Goal: Find specific page/section: Find specific page/section

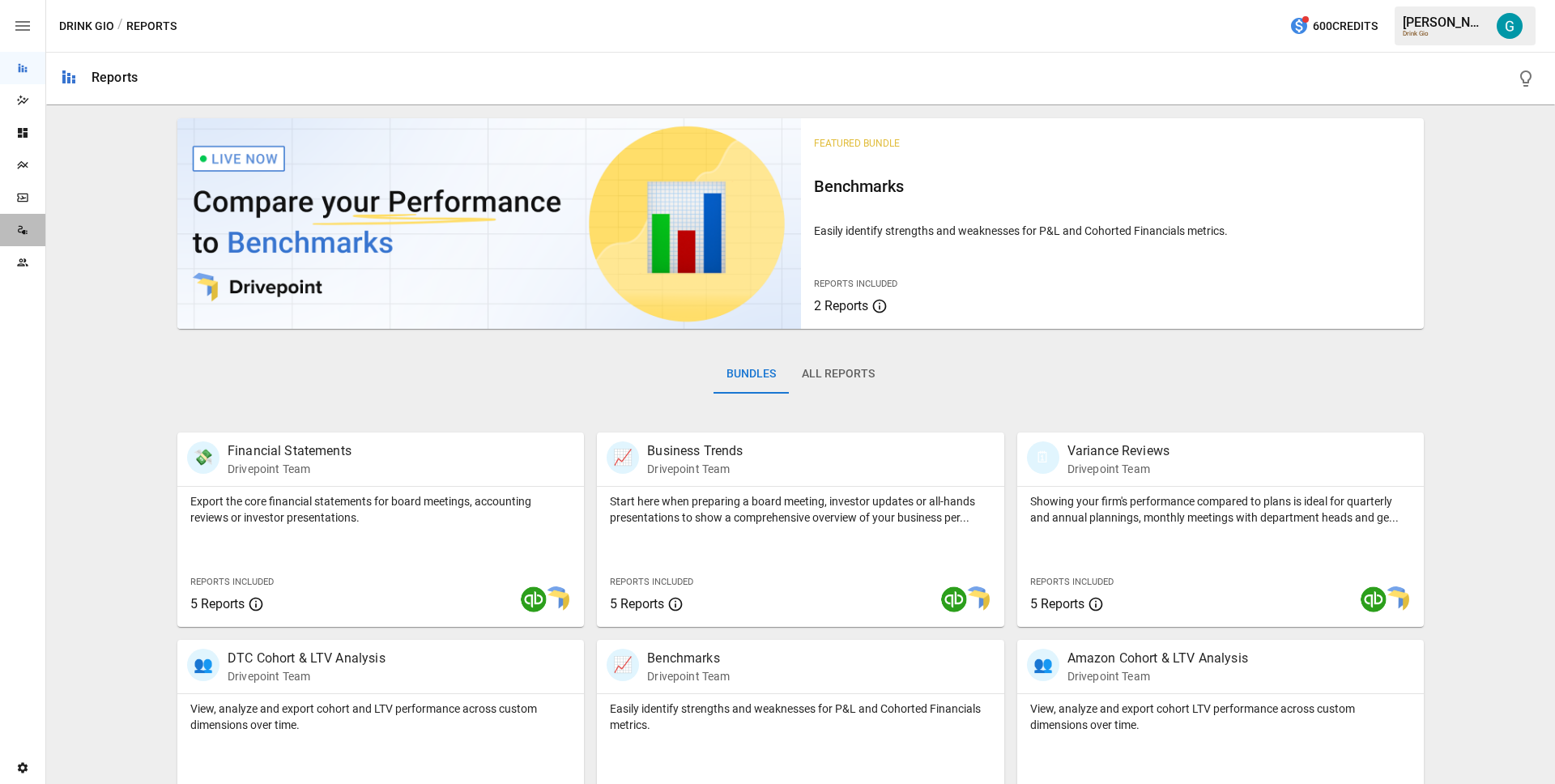
click at [23, 237] on div "Data Sources" at bounding box center [23, 230] width 45 height 32
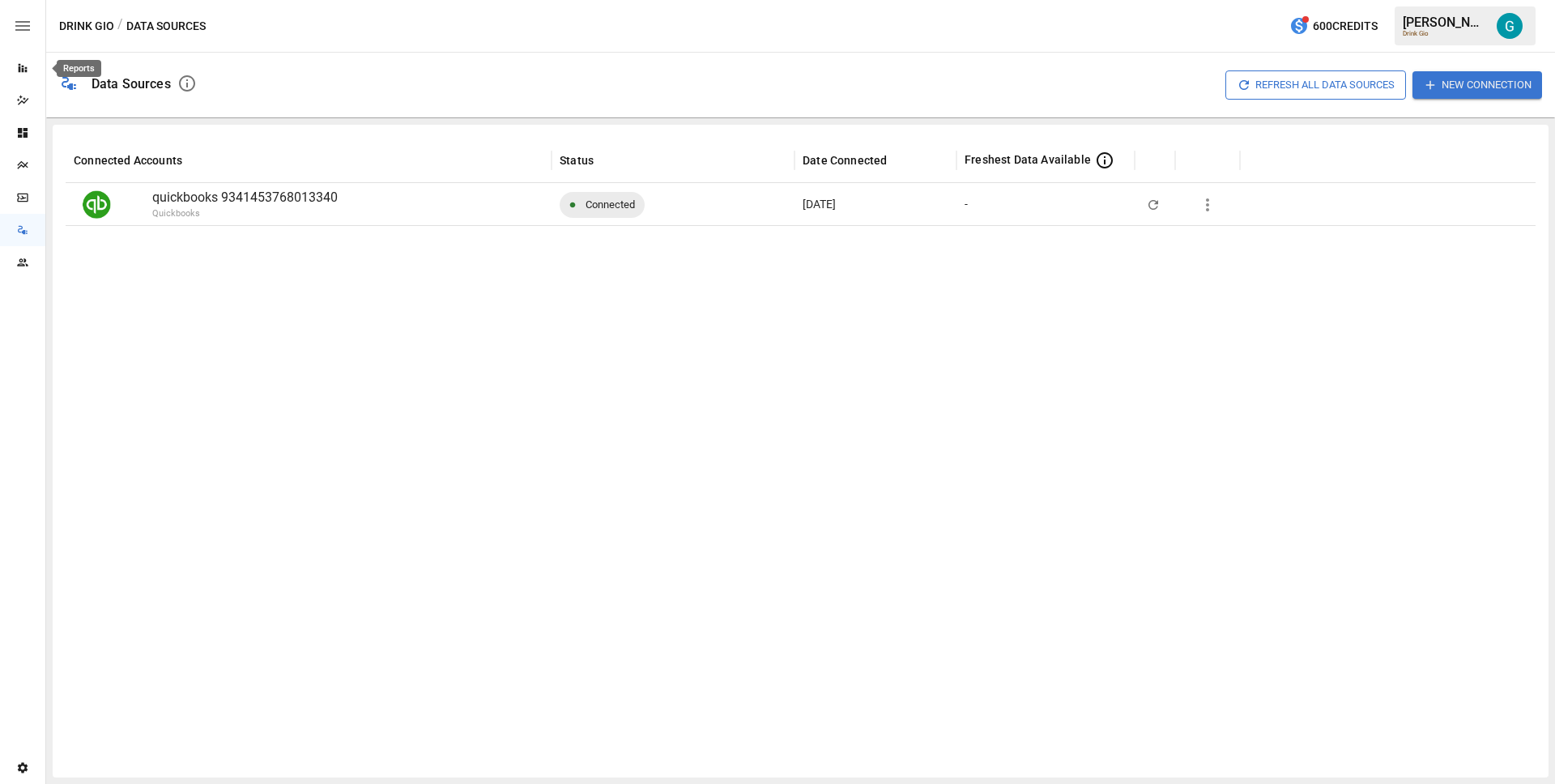
click at [18, 70] on icon "Reports" at bounding box center [23, 69] width 9 height 9
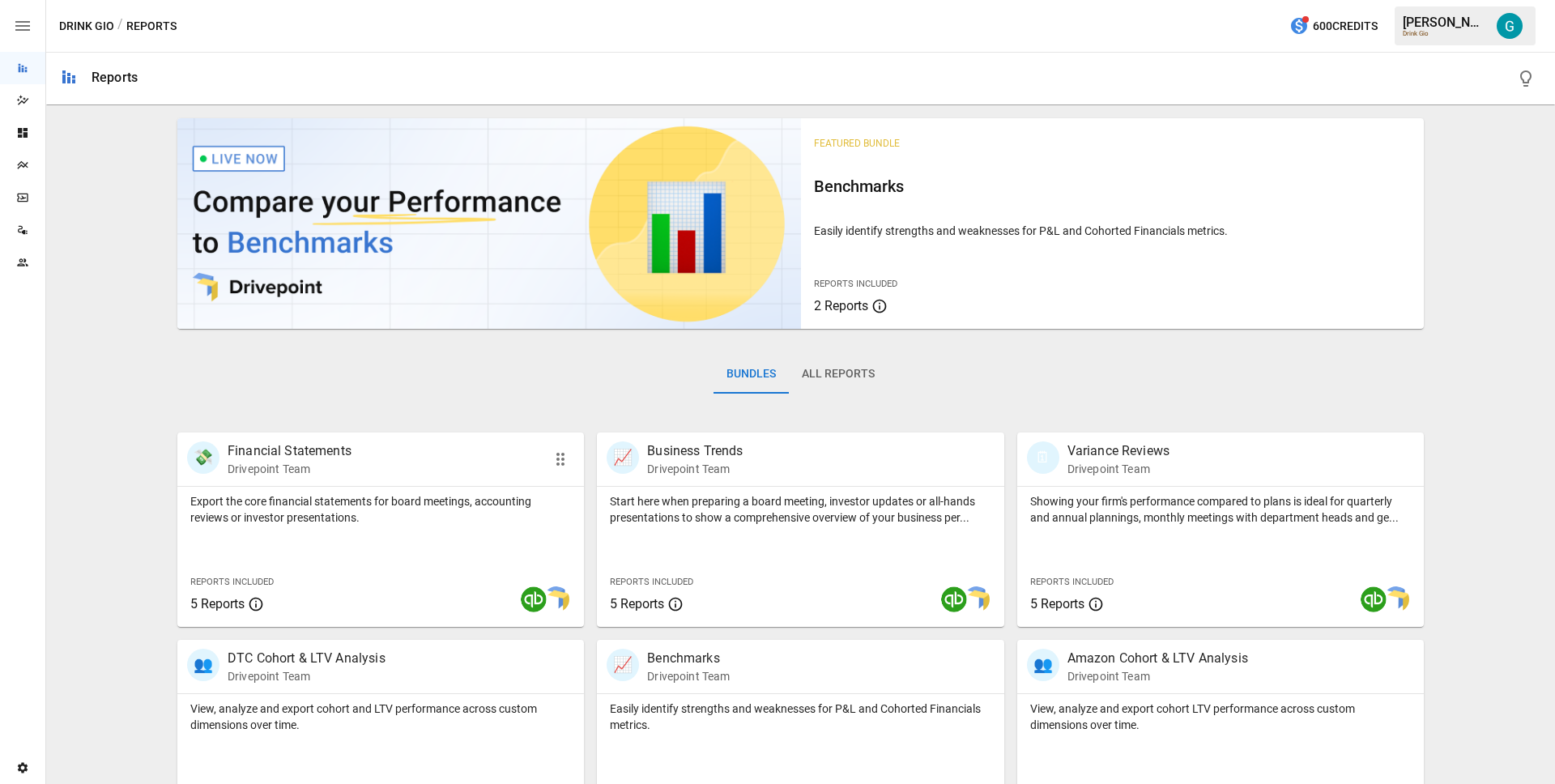
scroll to position [264, 0]
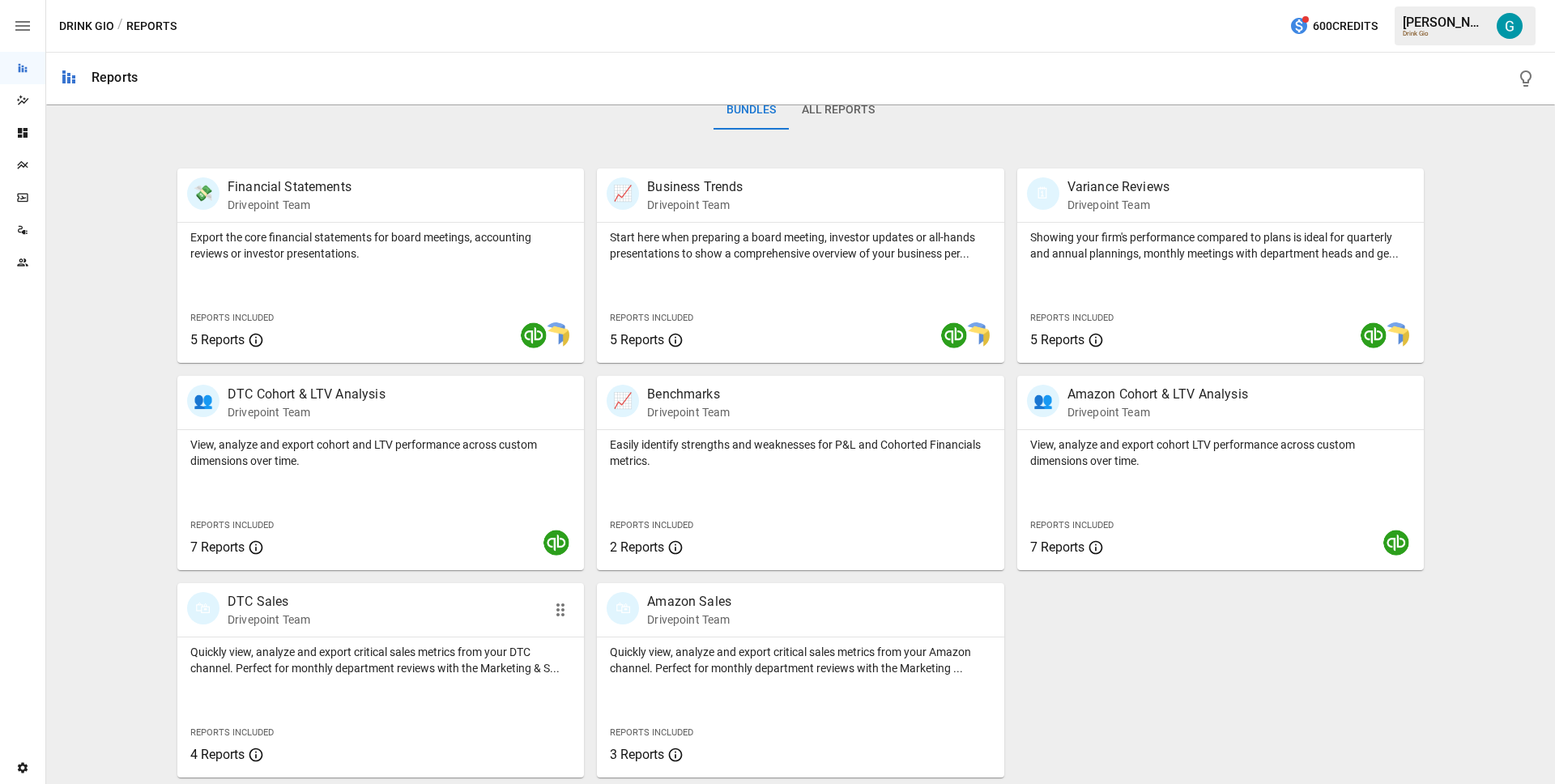
click at [362, 606] on div "🛍 DTC Sales Drivepoint Team" at bounding box center [349, 610] width 323 height 36
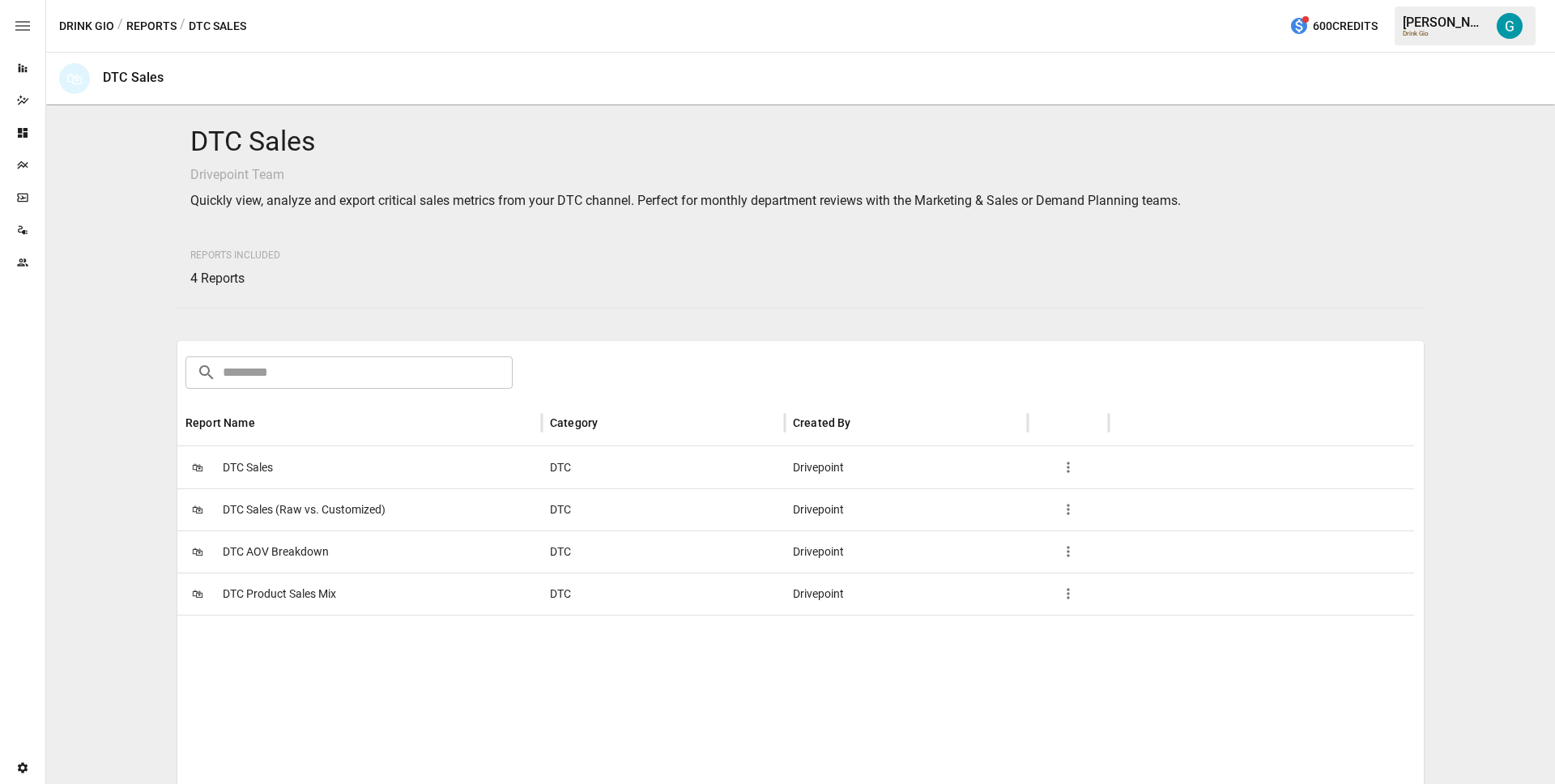
click at [330, 460] on div "🛍 DTC Sales" at bounding box center [360, 467] width 364 height 42
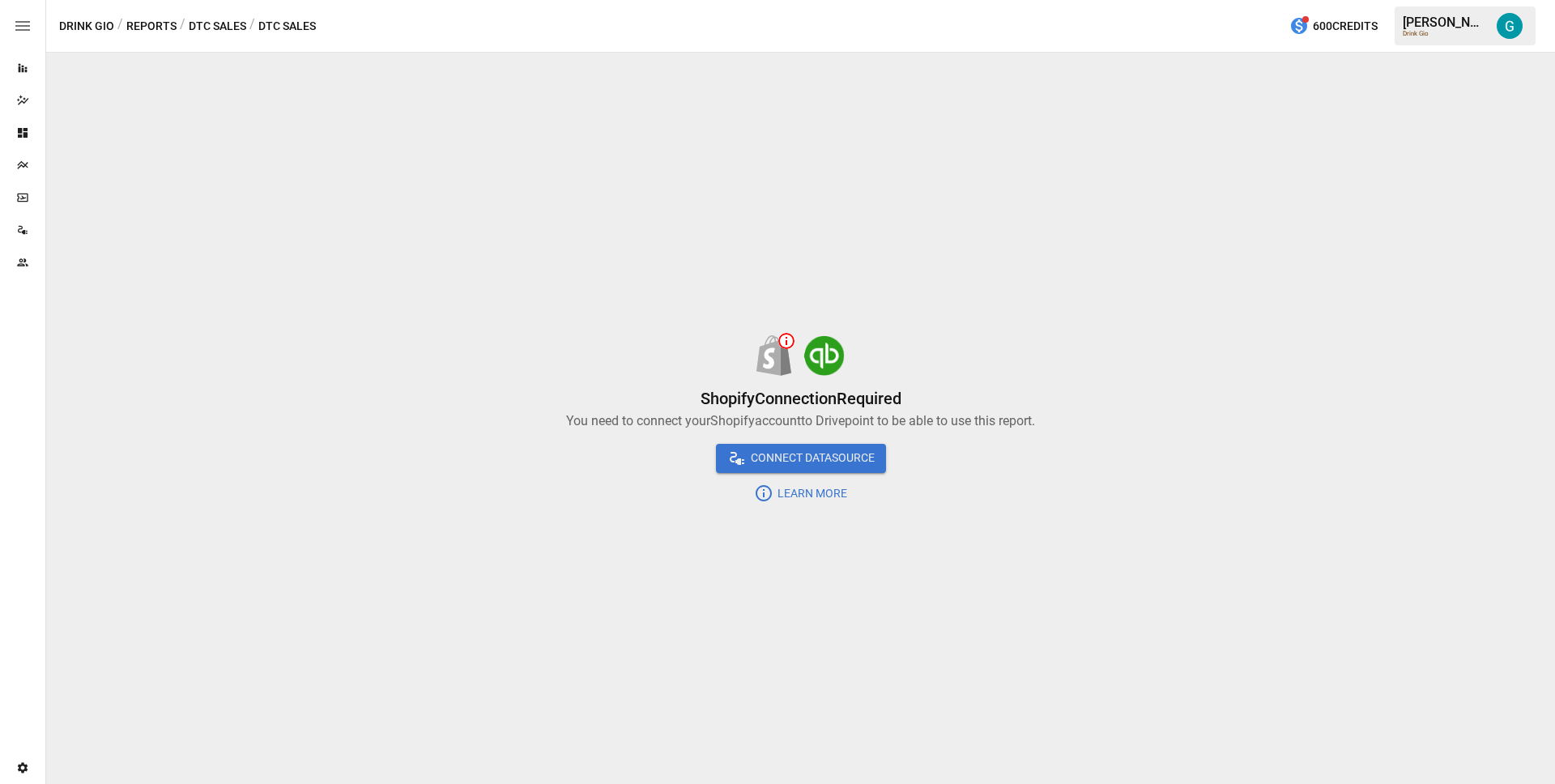
click at [158, 25] on button "Reports" at bounding box center [152, 26] width 50 height 20
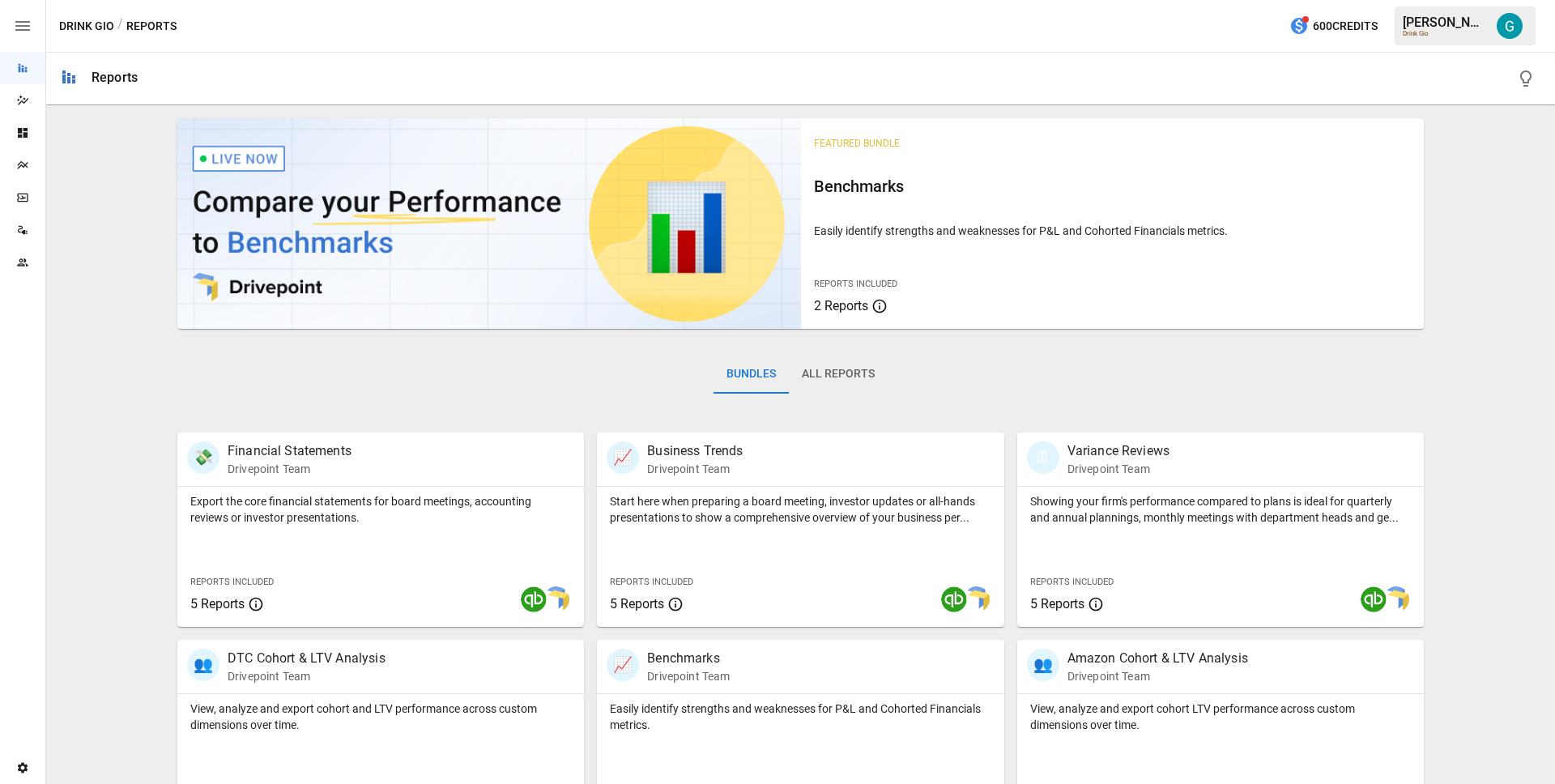
scroll to position [264, 0]
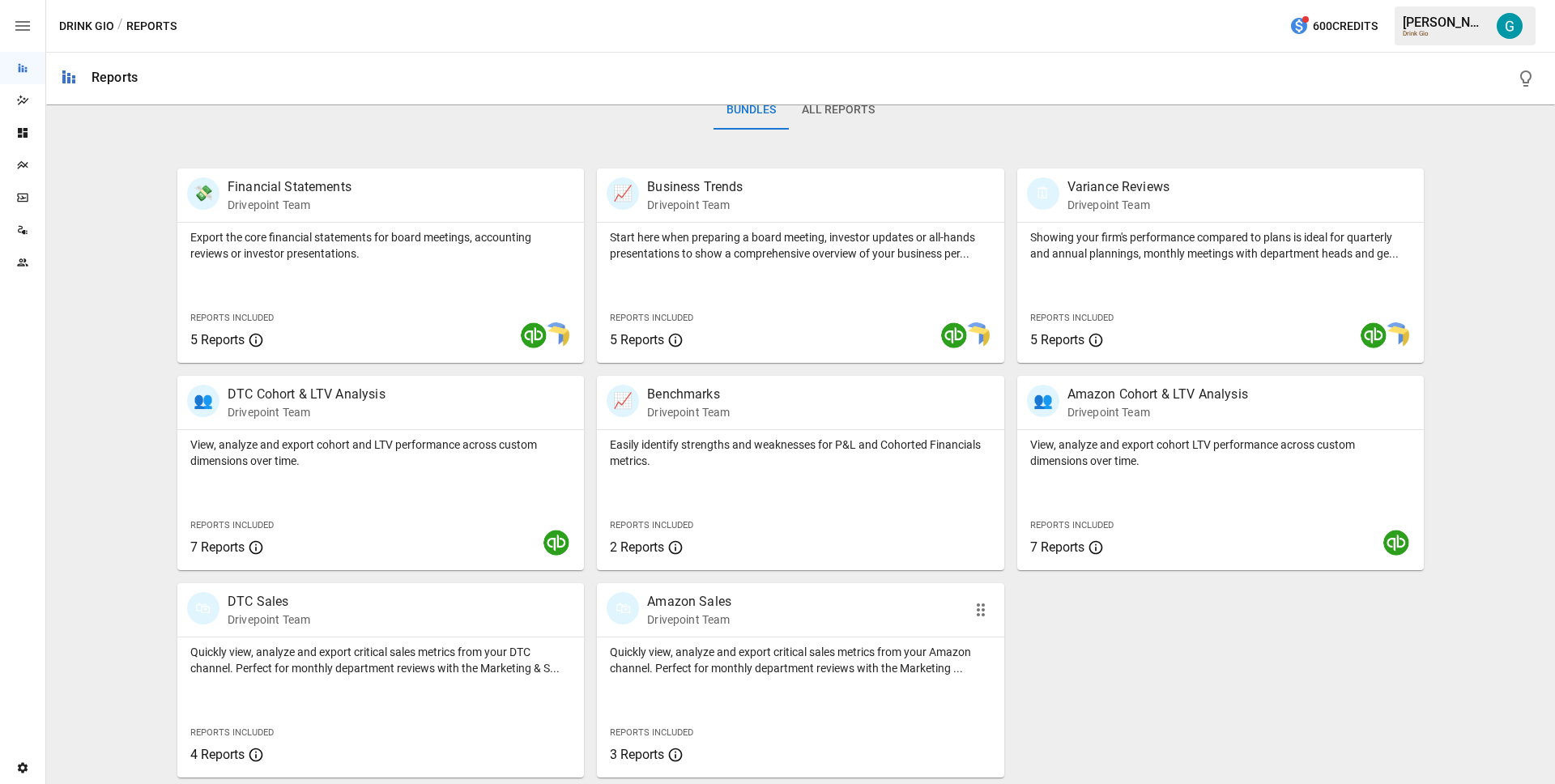
click at [666, 607] on p "Amazon Sales" at bounding box center [689, 602] width 84 height 19
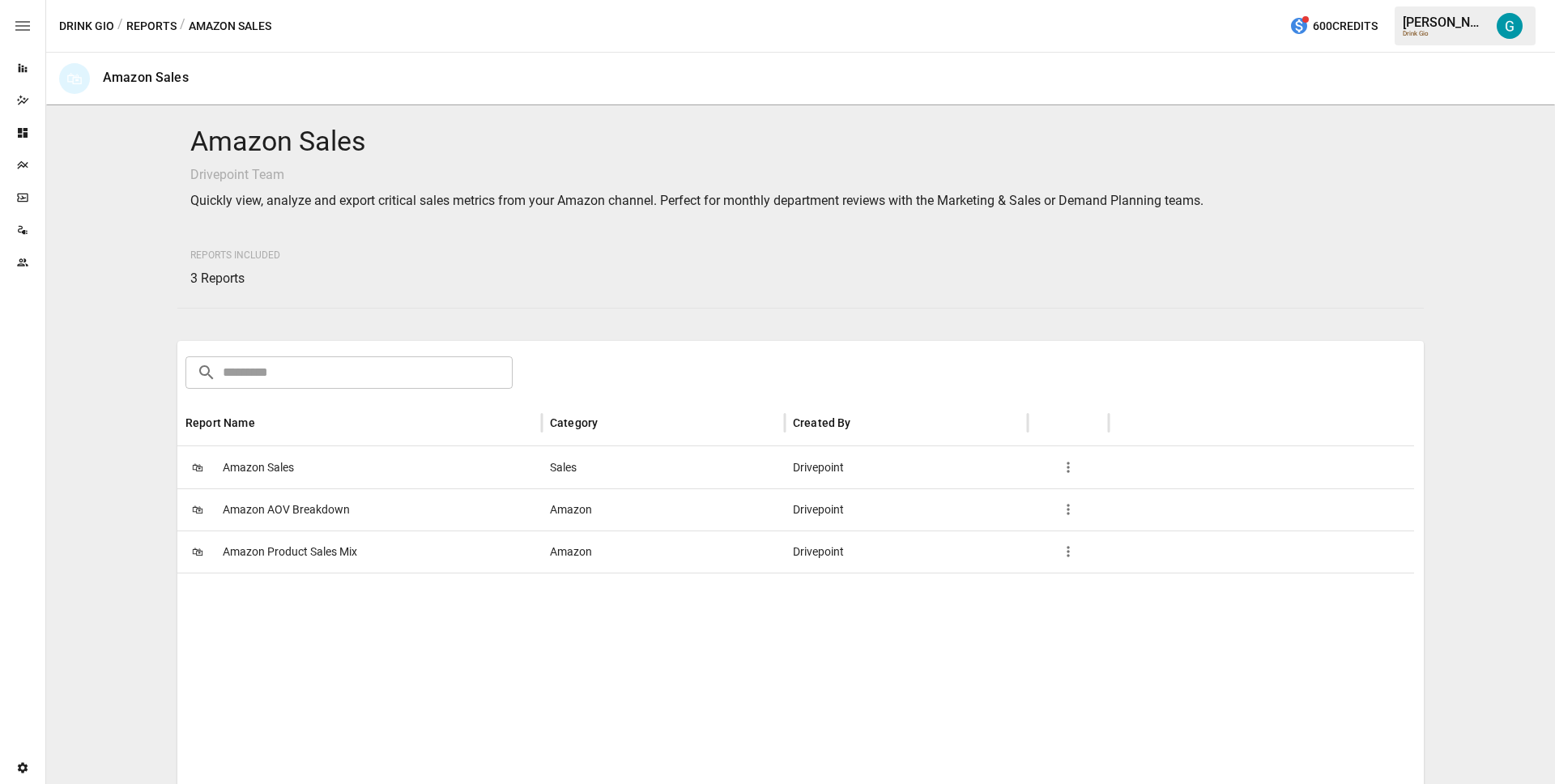
click at [340, 472] on div "🛍 Amazon Sales" at bounding box center [360, 467] width 364 height 42
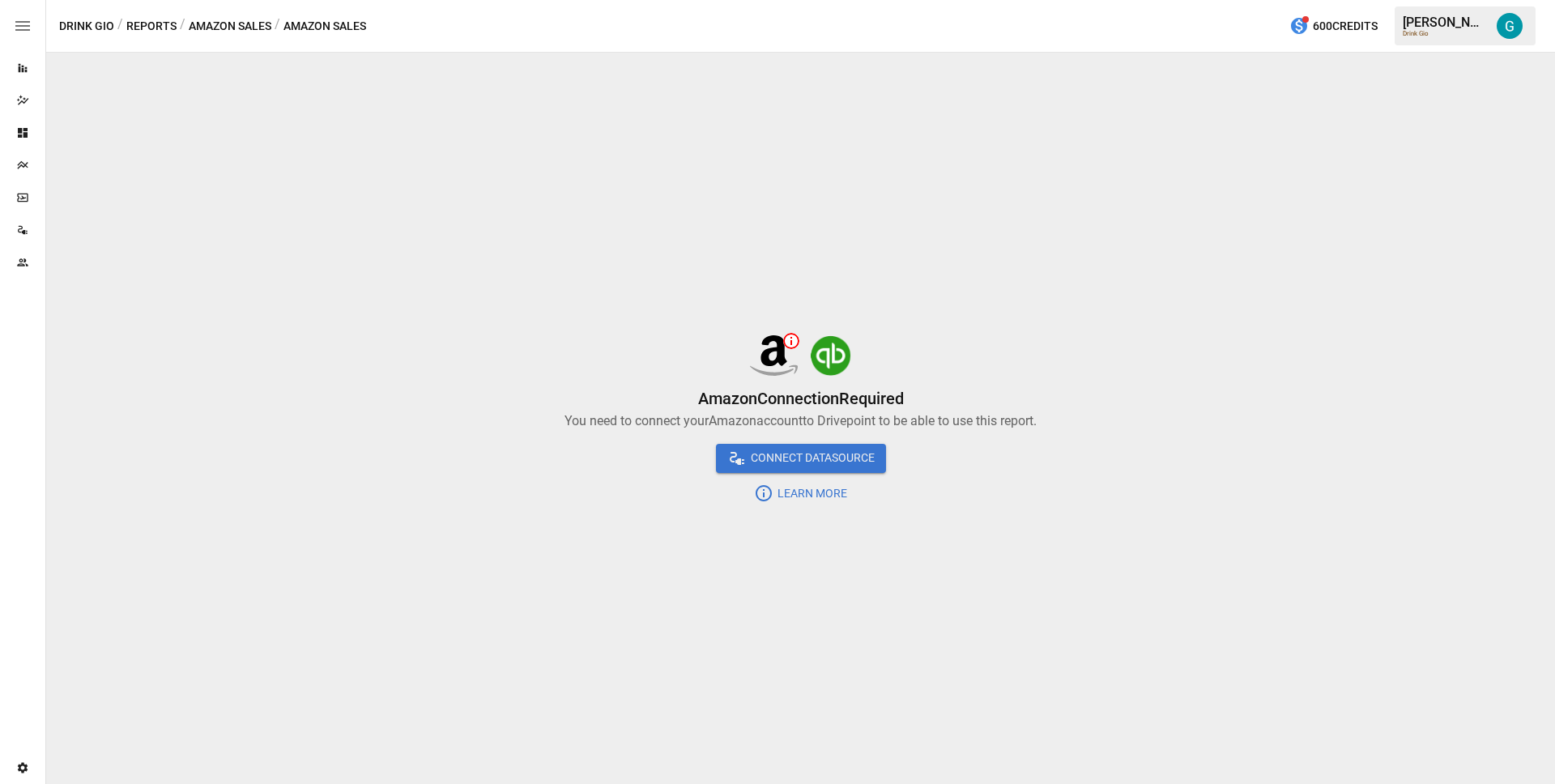
click at [162, 24] on button "Reports" at bounding box center [152, 26] width 50 height 20
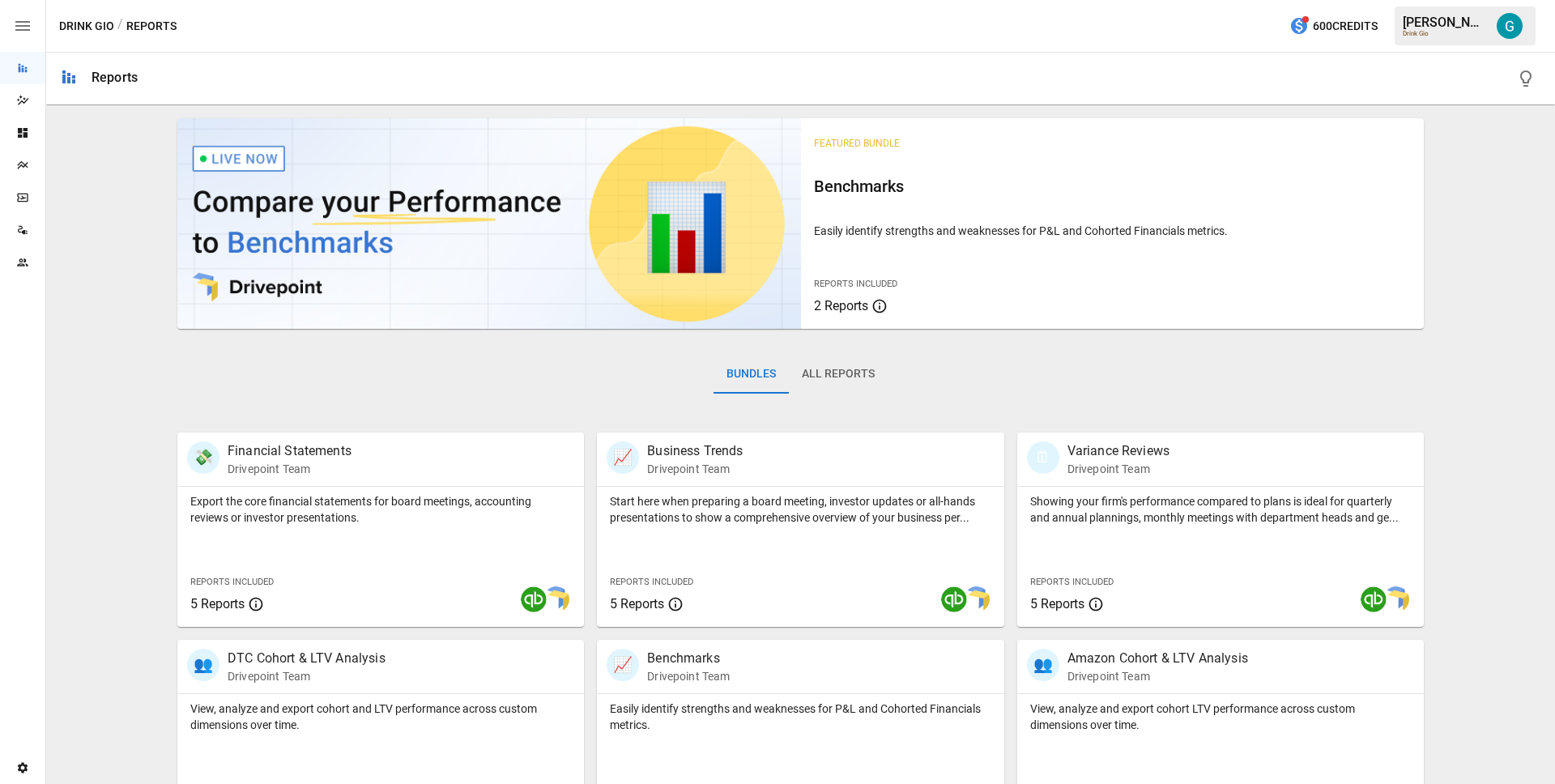
click at [596, 75] on div at bounding box center [846, 79] width 1391 height 52
